Goal: Find specific page/section: Find specific page/section

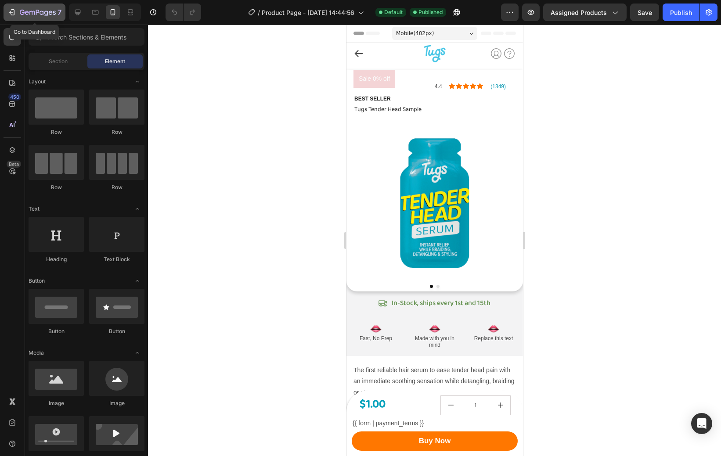
click at [34, 14] on icon "button" at bounding box center [31, 13] width 5 height 4
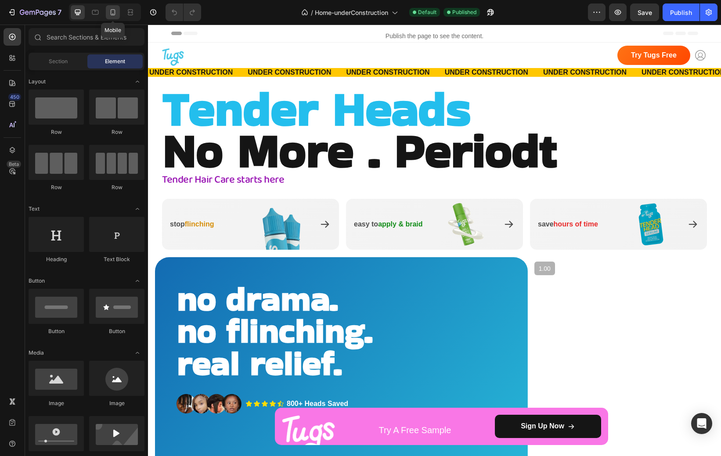
click at [115, 14] on icon at bounding box center [113, 12] width 5 height 6
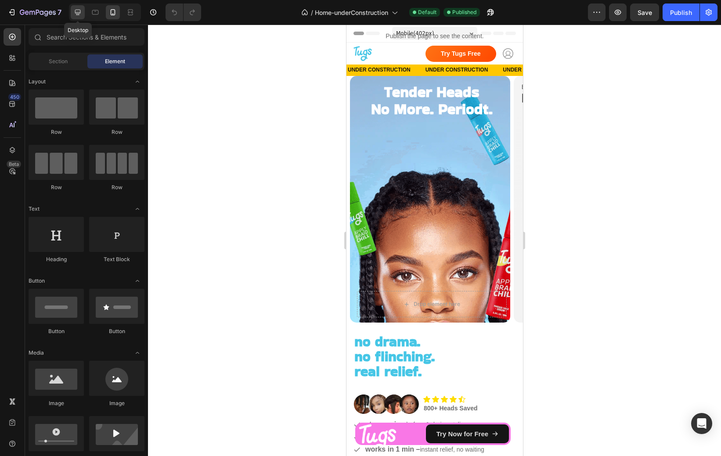
click at [78, 14] on icon at bounding box center [78, 13] width 6 height 6
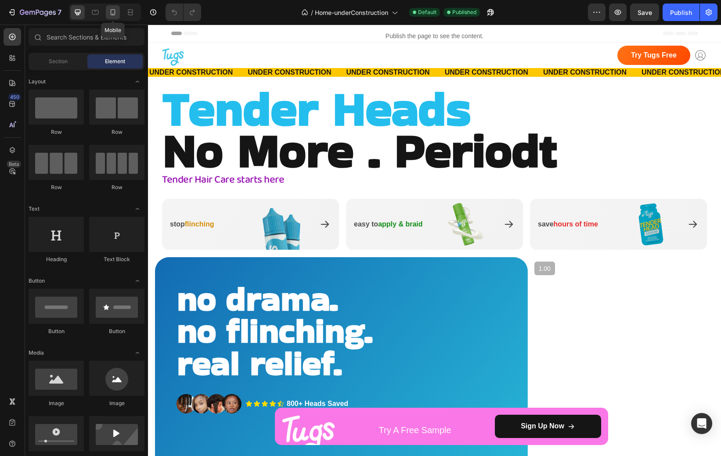
click at [107, 15] on div at bounding box center [113, 12] width 14 height 14
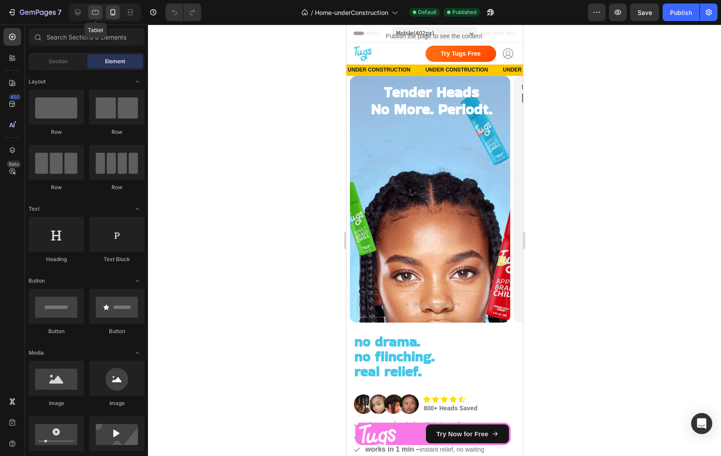
click at [95, 14] on icon at bounding box center [95, 12] width 7 height 5
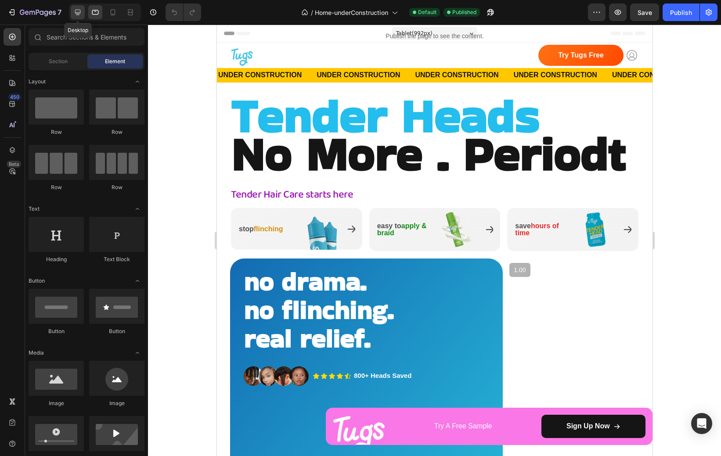
click at [78, 14] on icon at bounding box center [78, 13] width 6 height 6
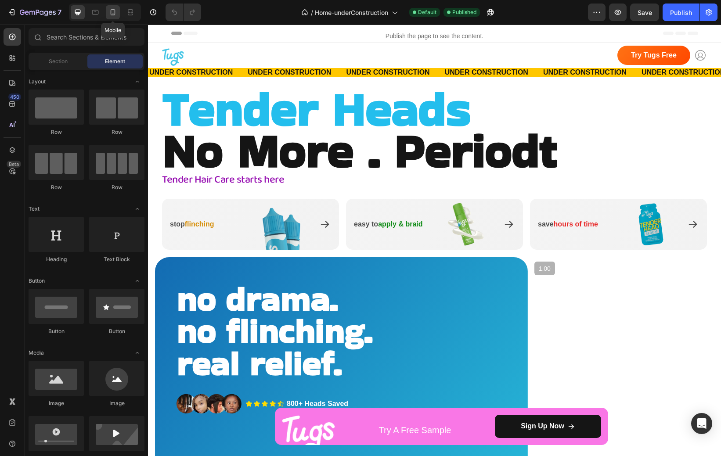
click at [112, 13] on icon at bounding box center [112, 12] width 9 height 9
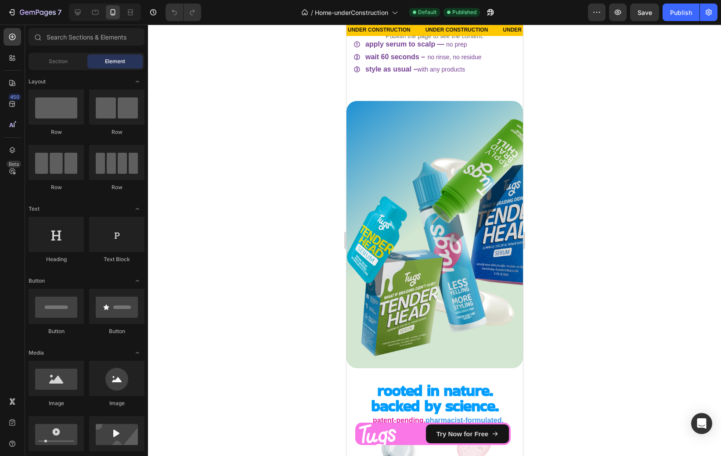
scroll to position [795, 0]
